Goal: Register for event/course

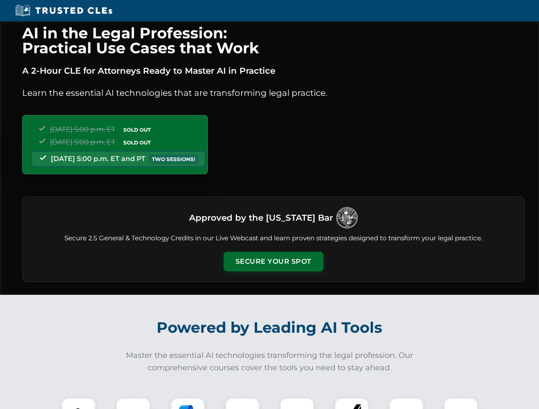
click at [273, 262] on button "Secure Your Spot" at bounding box center [274, 262] width 100 height 20
click at [78, 404] on img at bounding box center [78, 415] width 25 height 25
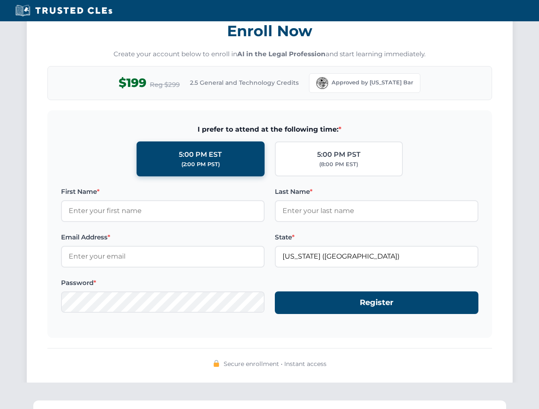
scroll to position [837, 0]
